Goal: Task Accomplishment & Management: Manage account settings

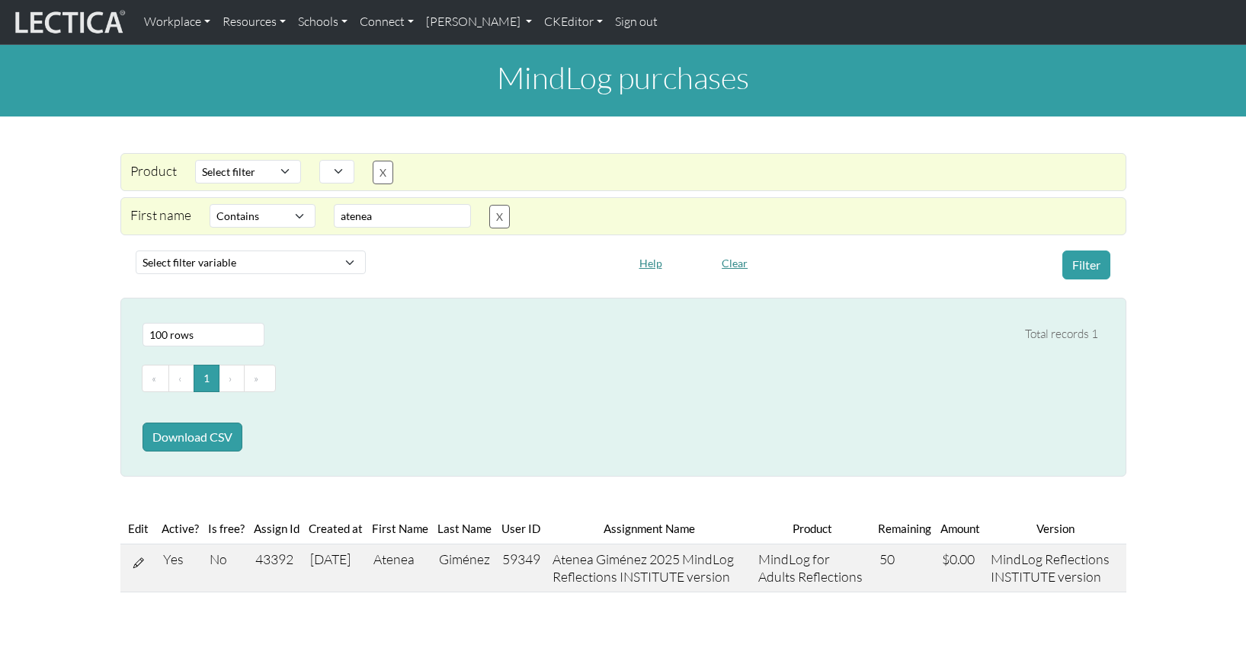
select select
select select "icontains"
select select "100"
click at [458, 21] on link "[PERSON_NAME]" at bounding box center [479, 22] width 119 height 32
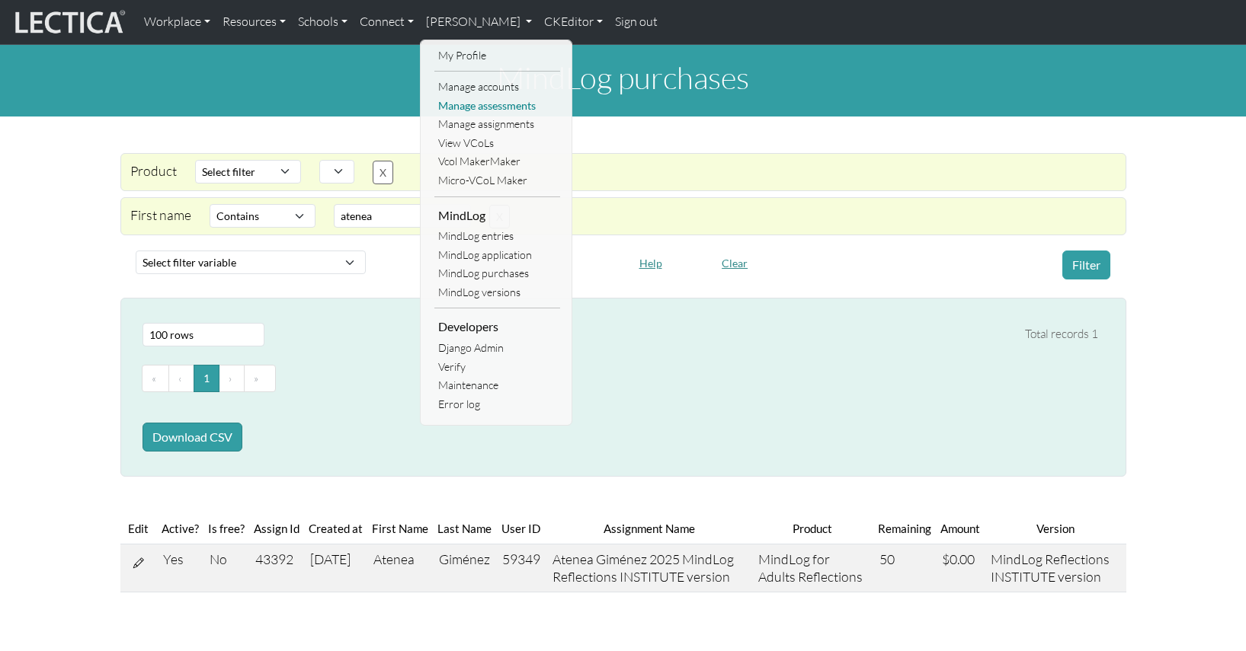
click at [465, 101] on link "Manage assessments" at bounding box center [497, 106] width 126 height 19
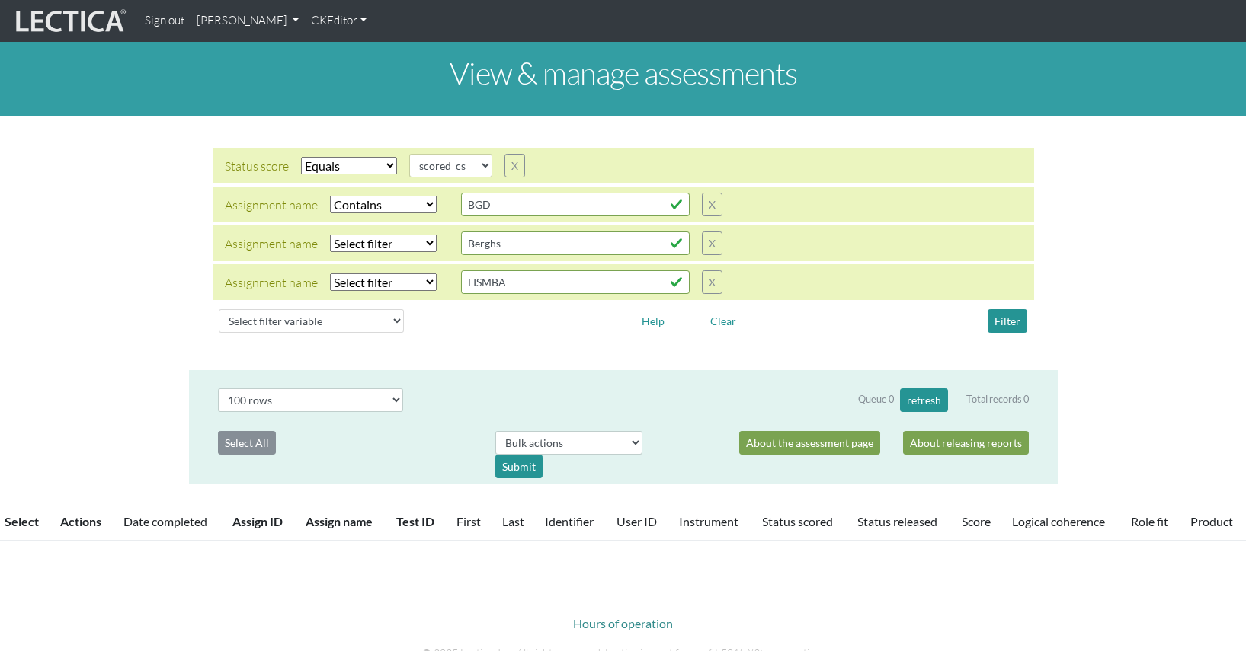
select select "scored_cs"
select select "icontains"
select select "100"
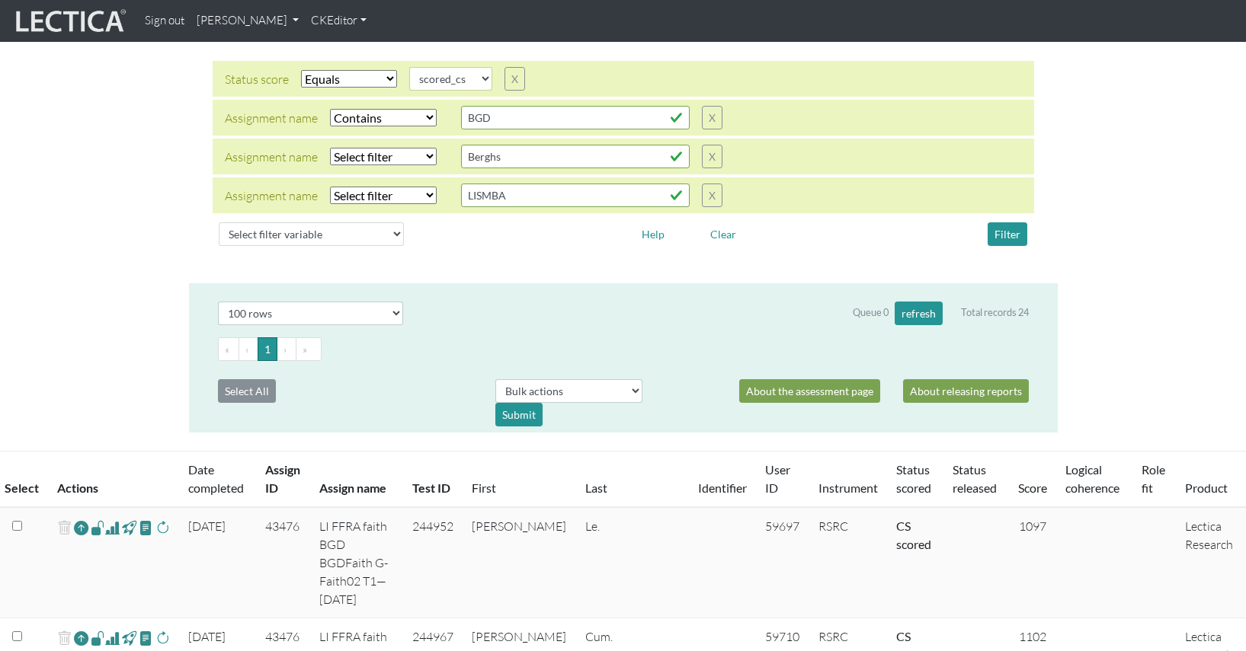
scroll to position [91, 0]
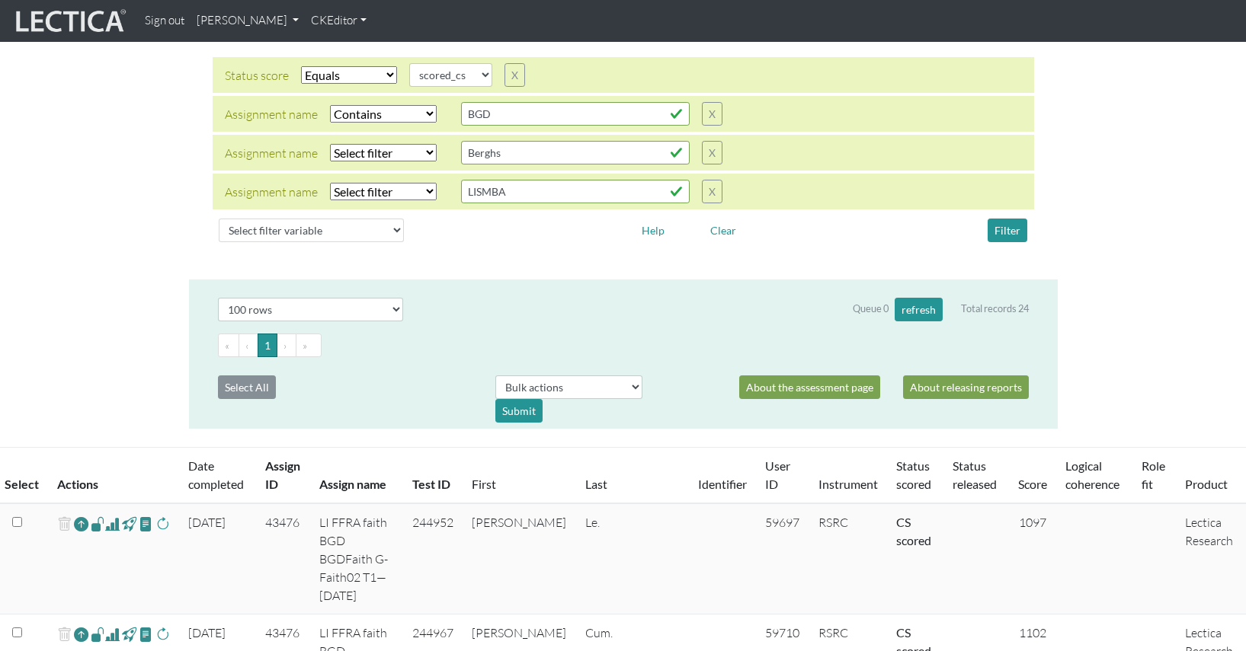
click at [235, 23] on link "[PERSON_NAME]" at bounding box center [247, 21] width 114 height 30
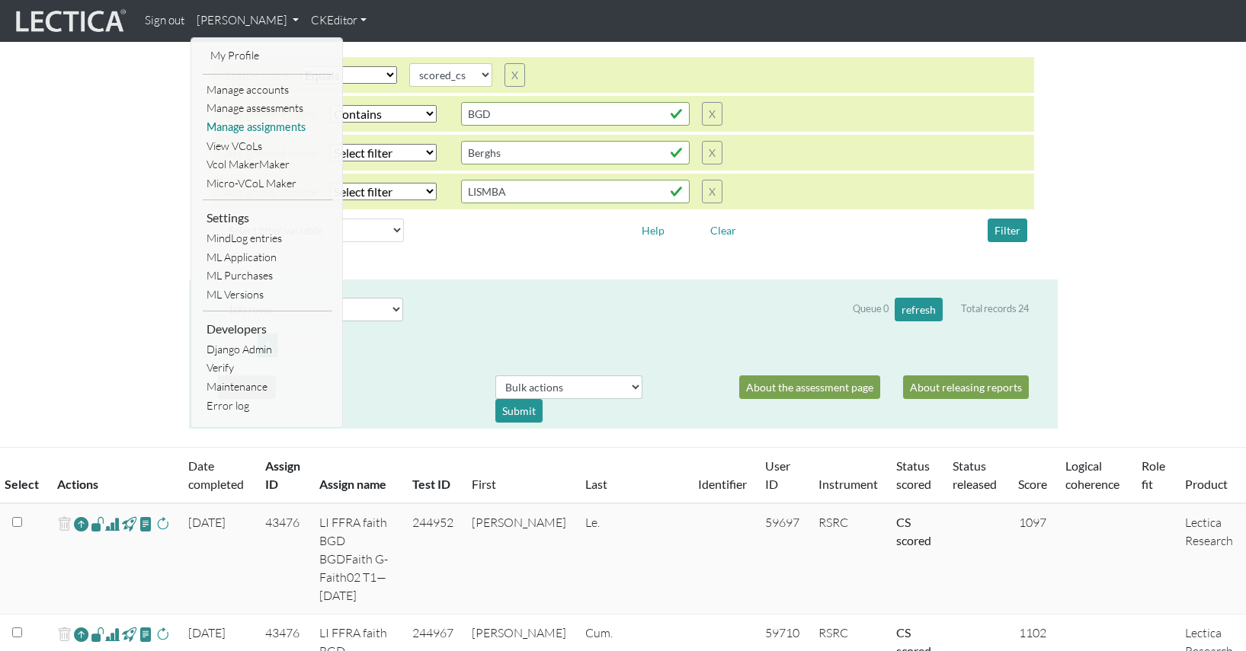
click at [254, 120] on link "Manage assignments" at bounding box center [268, 127] width 130 height 19
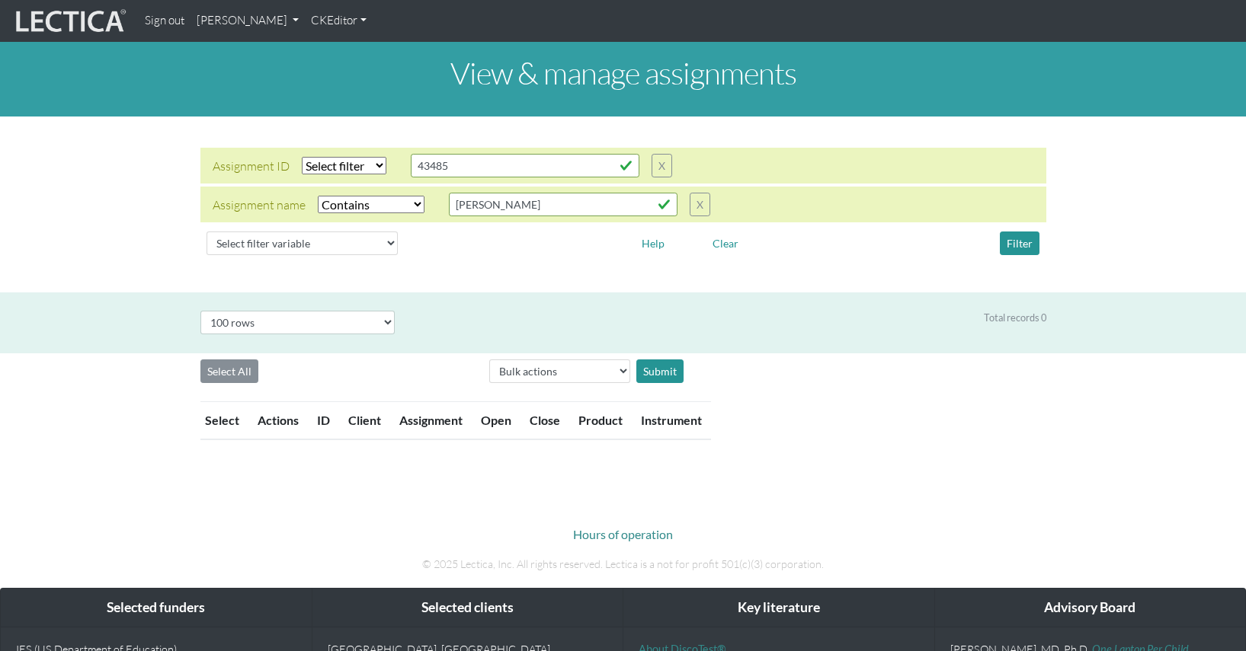
select select "icontains"
select select "100"
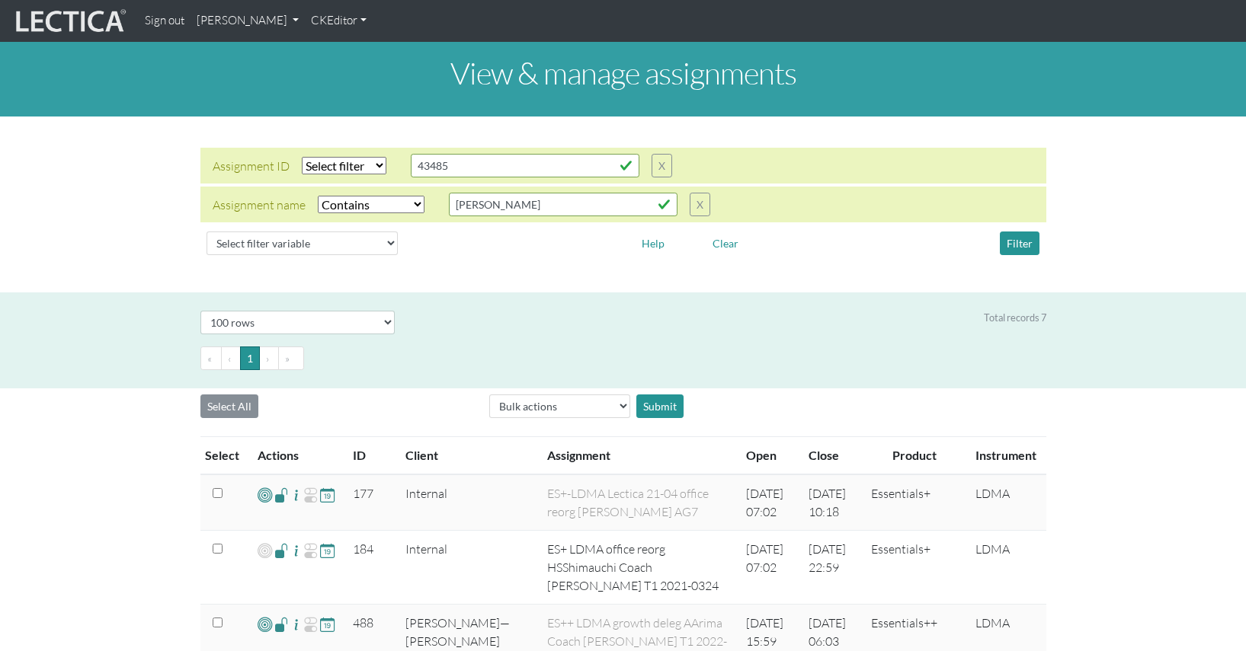
click at [227, 20] on link "[PERSON_NAME]" at bounding box center [247, 21] width 114 height 30
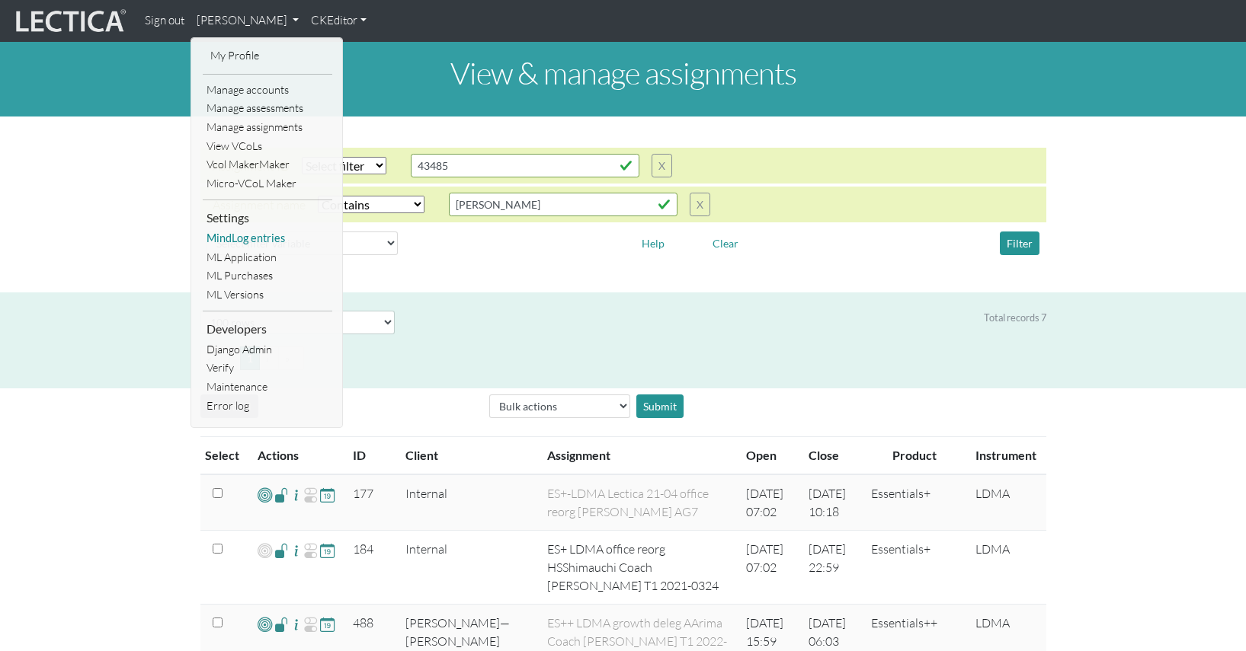
click at [251, 232] on link "MindLog entries" at bounding box center [268, 238] width 130 height 19
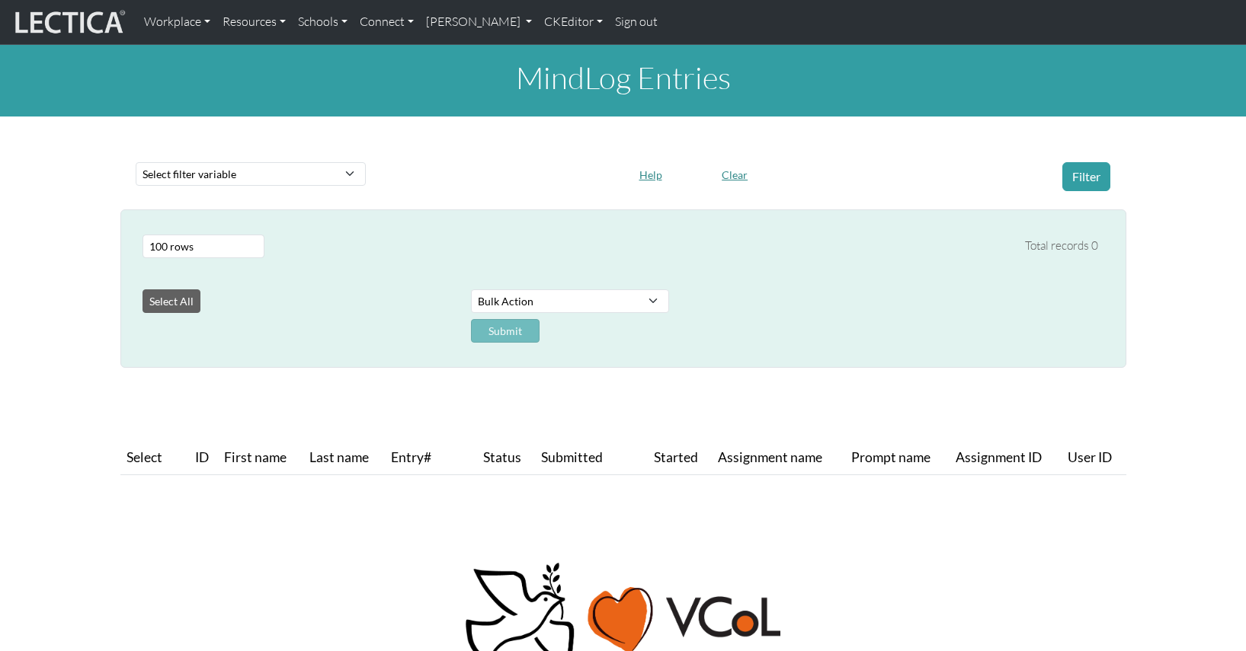
select select "100"
click at [730, 163] on button "Clear" at bounding box center [735, 175] width 40 height 24
click at [341, 441] on th "Last name" at bounding box center [344, 458] width 82 height 34
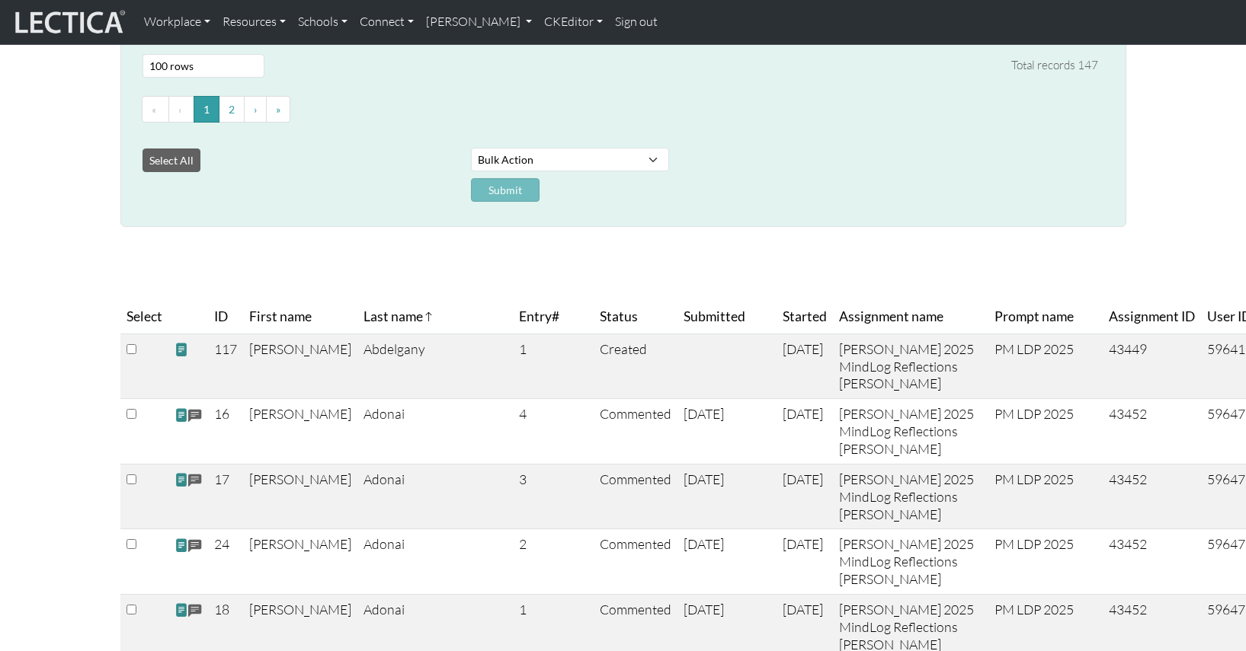
scroll to position [182, 0]
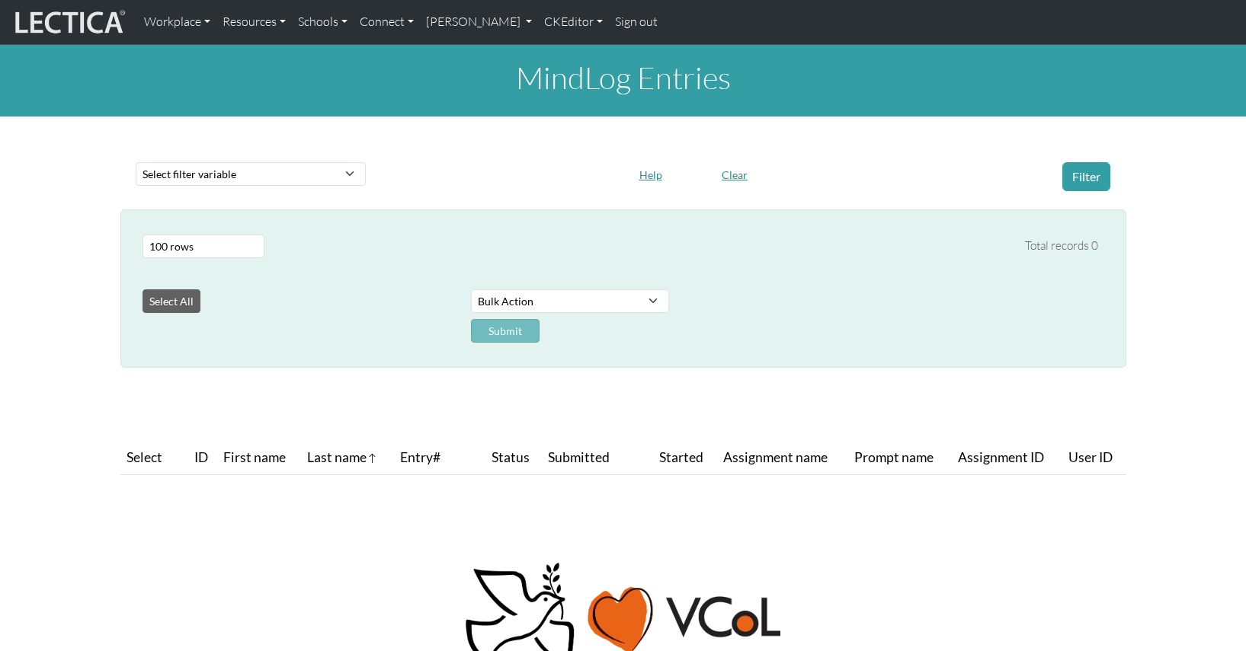
select select "100"
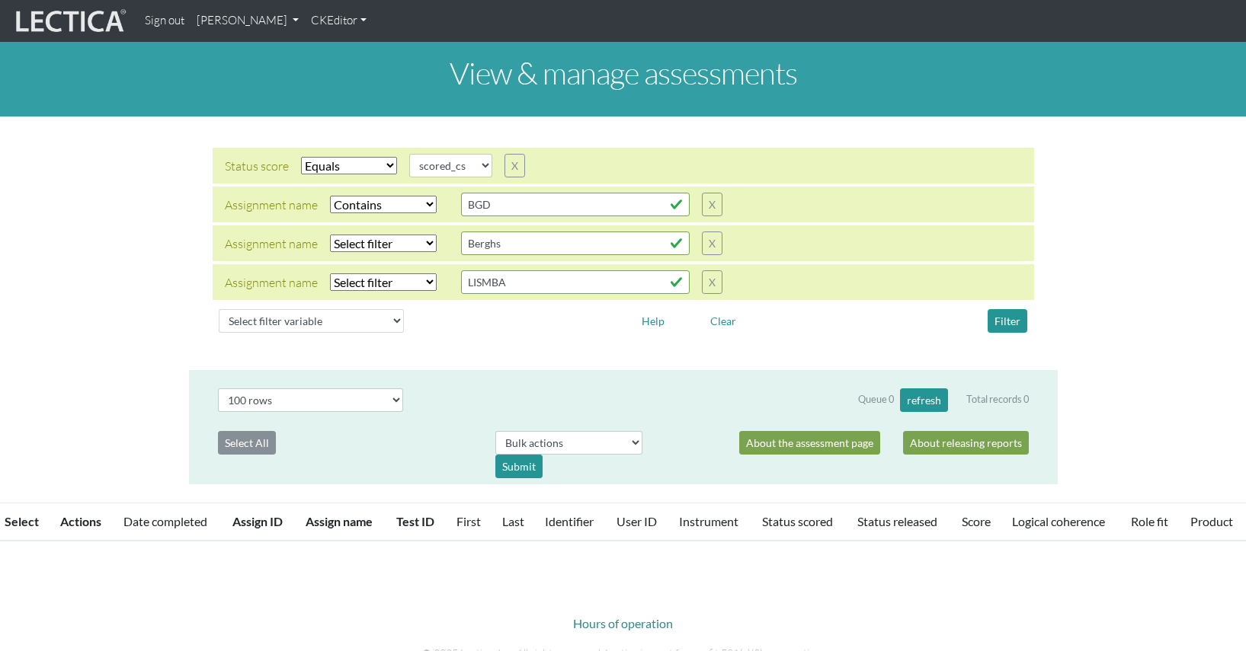
select select "scored_cs"
select select "icontains"
select select "100"
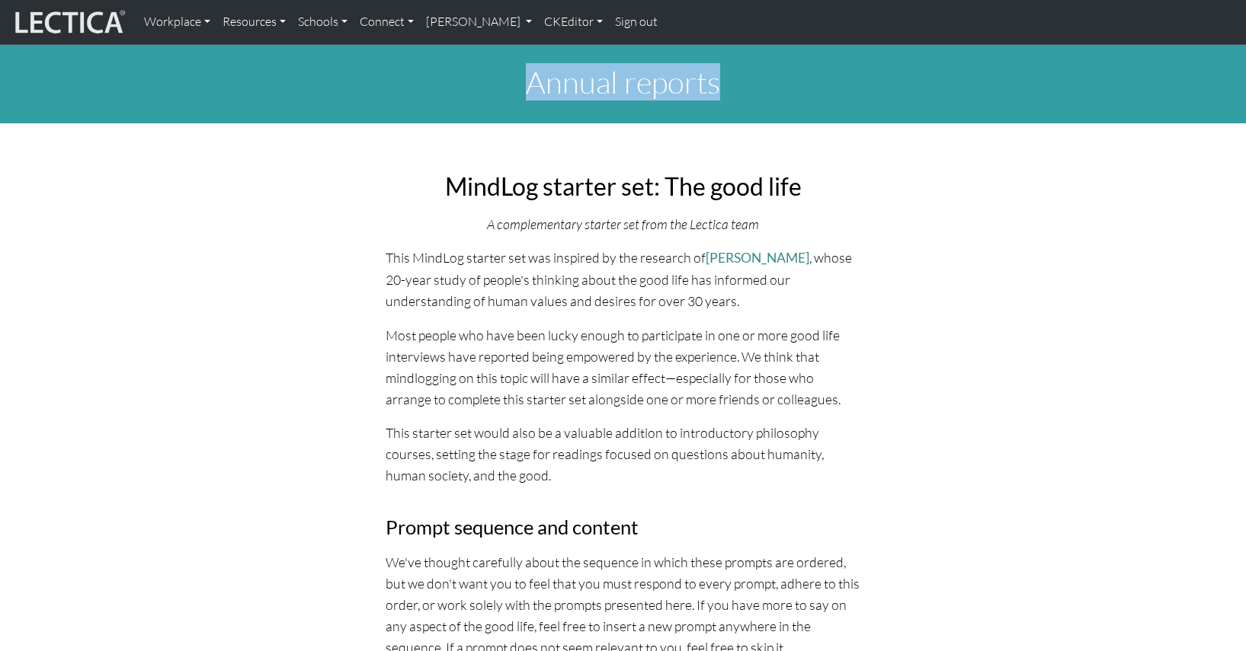
drag, startPoint x: 540, startPoint y: 75, endPoint x: 718, endPoint y: 72, distance: 177.5
click at [718, 72] on h1 "Annual reports" at bounding box center [623, 82] width 987 height 37
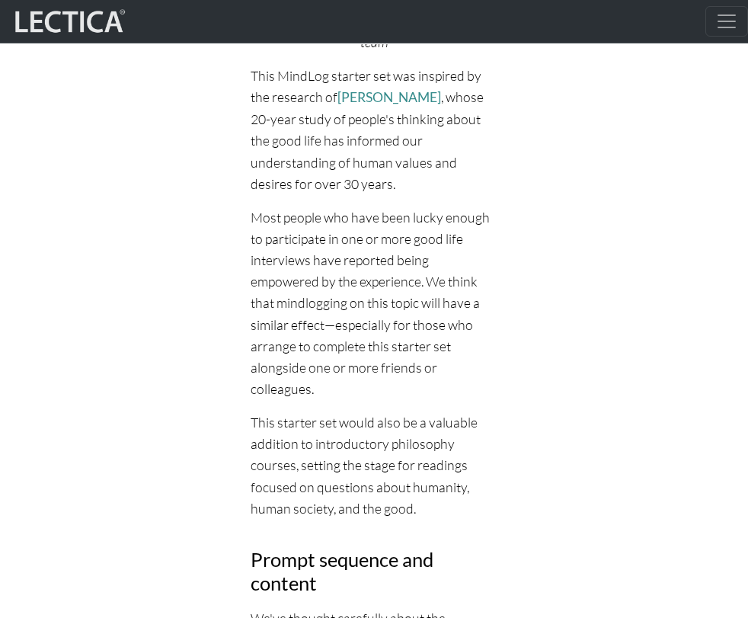
scroll to position [235, 0]
